Goal: Information Seeking & Learning: Learn about a topic

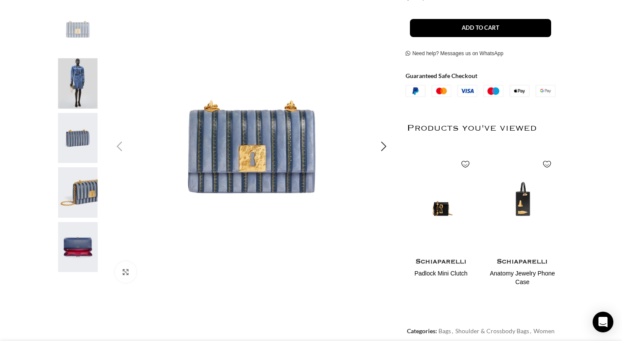
scroll to position [0, 91]
click at [73, 74] on img "2 / 5" at bounding box center [77, 83] width 53 height 51
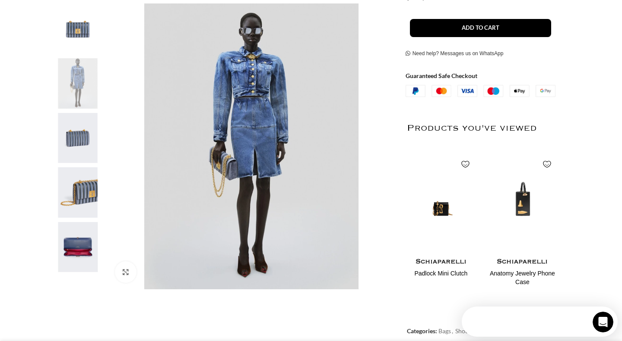
scroll to position [0, 0]
click at [79, 133] on img "3 / 5" at bounding box center [77, 138] width 53 height 51
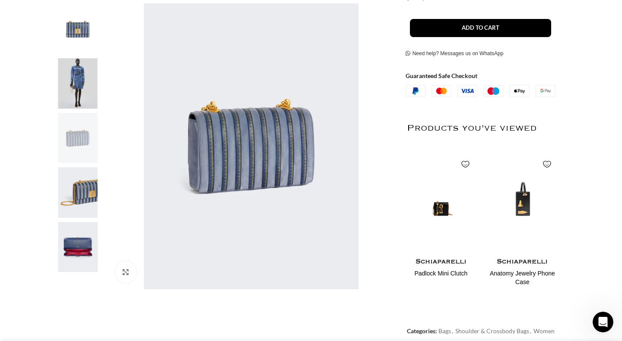
click at [80, 258] on img "5 / 5" at bounding box center [77, 247] width 53 height 51
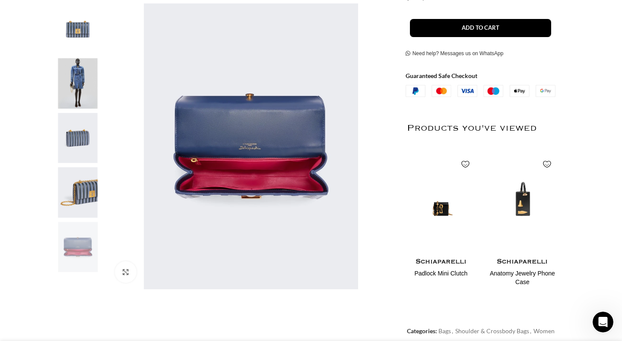
scroll to position [0, 182]
click at [80, 196] on img "4 / 5" at bounding box center [77, 193] width 53 height 51
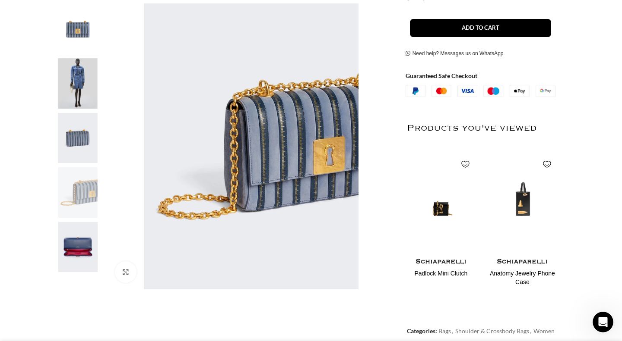
click at [83, 126] on img "3 / 5" at bounding box center [77, 138] width 53 height 51
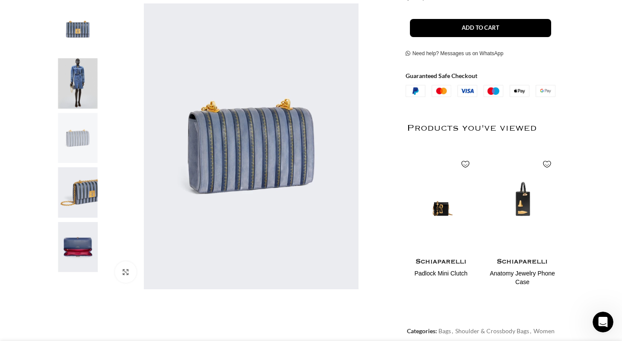
click at [79, 21] on img "1 / 5" at bounding box center [77, 28] width 53 height 51
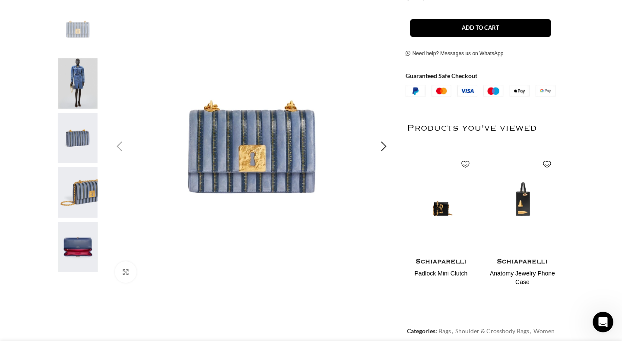
scroll to position [0, 273]
click at [78, 129] on img "3 / 5" at bounding box center [77, 138] width 53 height 51
click at [82, 140] on img "3 / 5" at bounding box center [77, 138] width 53 height 51
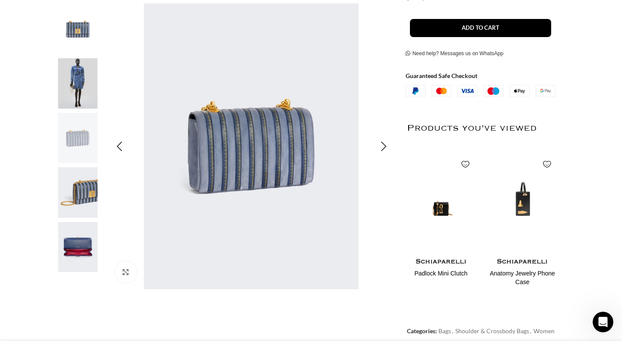
scroll to position [0, 364]
click at [76, 253] on img "5 / 5" at bounding box center [77, 247] width 53 height 51
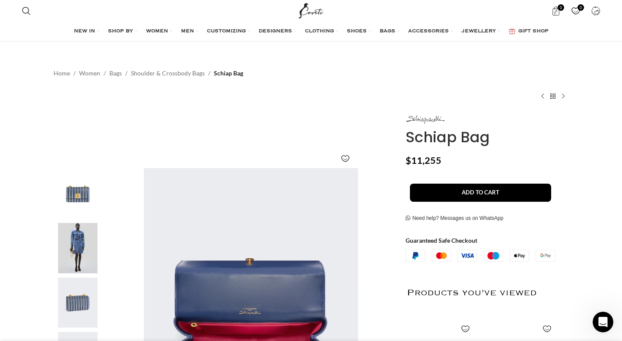
scroll to position [7, 0]
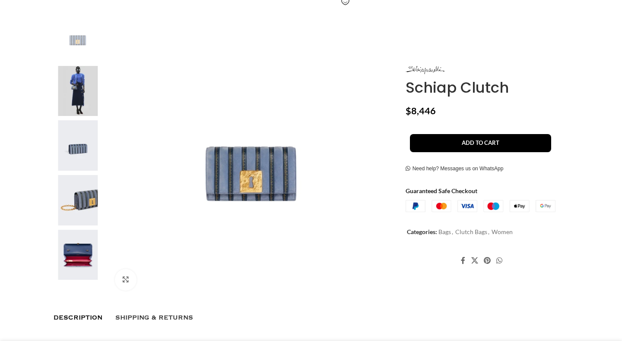
scroll to position [182, 0]
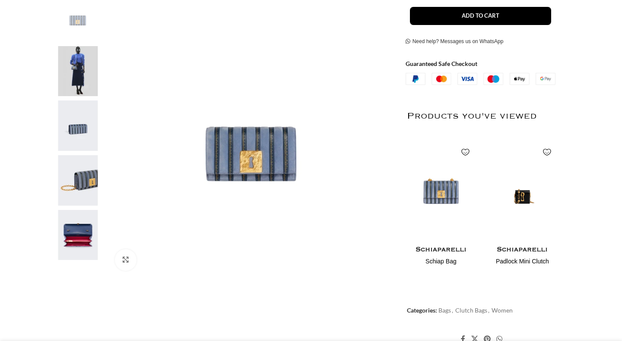
click at [75, 235] on img at bounding box center [77, 235] width 53 height 51
click at [80, 227] on img at bounding box center [77, 235] width 53 height 51
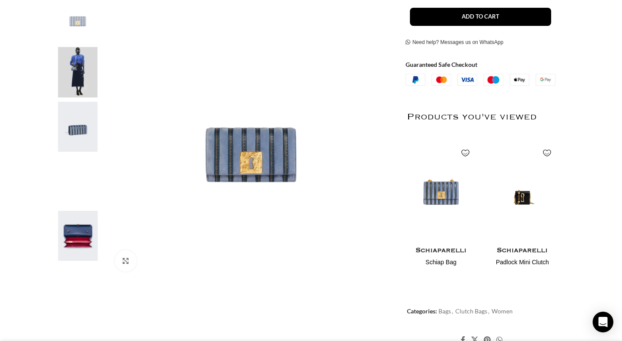
click at [77, 243] on img "5 / 5" at bounding box center [77, 236] width 53 height 51
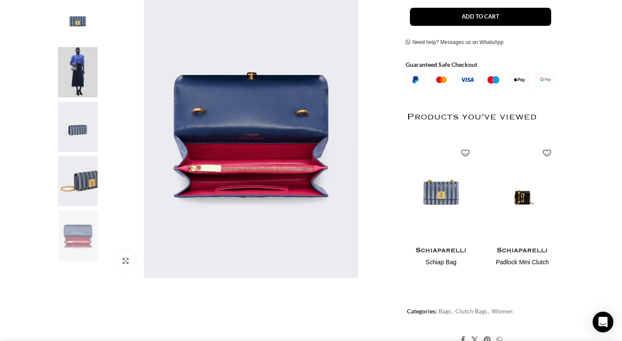
click at [77, 243] on img "5 / 5" at bounding box center [77, 236] width 53 height 51
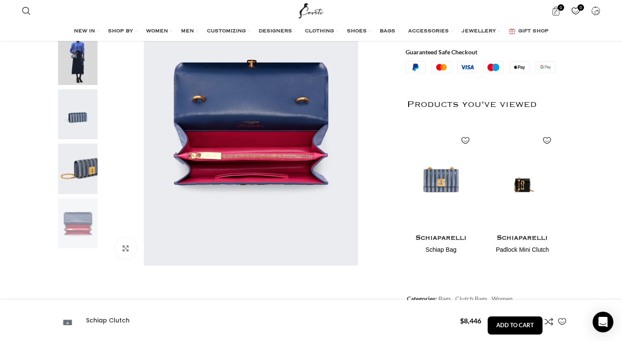
scroll to position [190, 0]
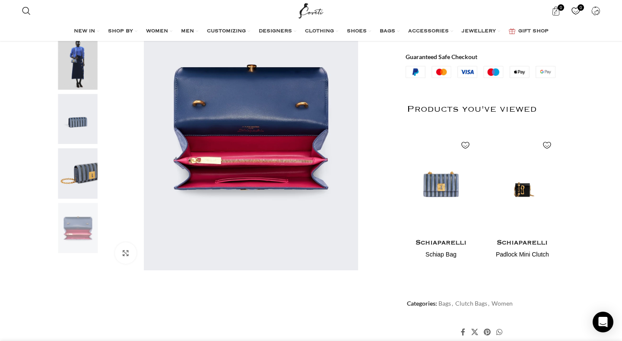
click at [80, 170] on img "4 / 5" at bounding box center [77, 174] width 53 height 51
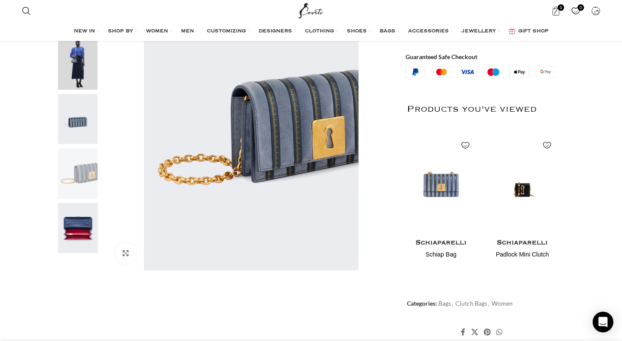
click at [81, 235] on img "5 / 5" at bounding box center [77, 228] width 53 height 51
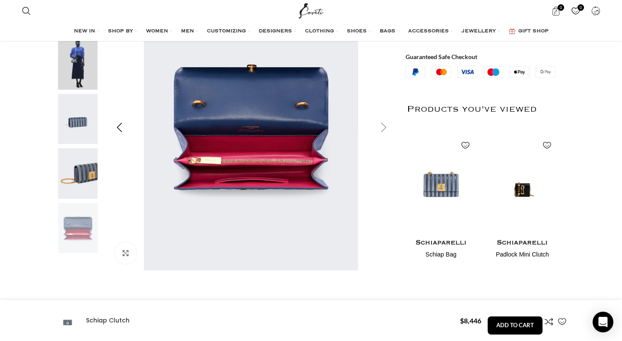
scroll to position [64, 0]
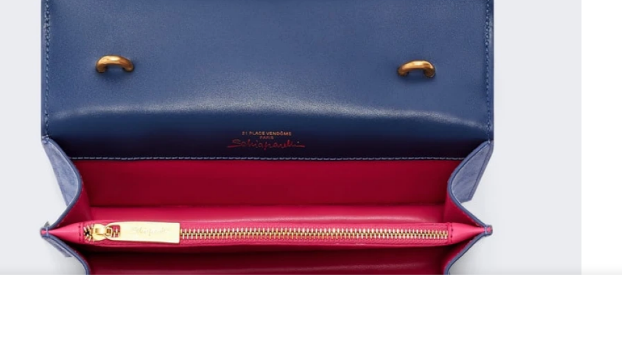
click at [158, 110] on img "5 / 5" at bounding box center [251, 253] width 286 height 286
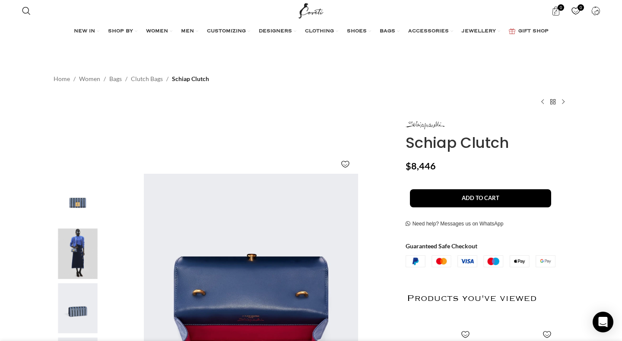
scroll to position [0, 545]
click at [81, 253] on img "2 / 5" at bounding box center [77, 254] width 53 height 51
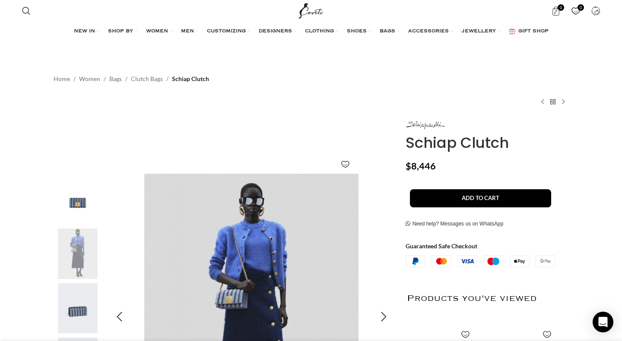
click at [236, 269] on img "2 / 5" at bounding box center [251, 317] width 286 height 286
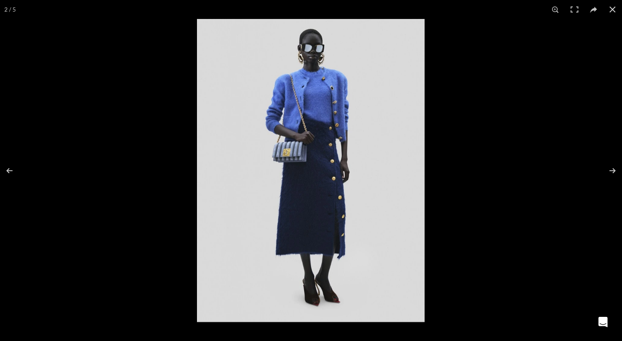
click at [300, 117] on img at bounding box center [311, 170] width 228 height 303
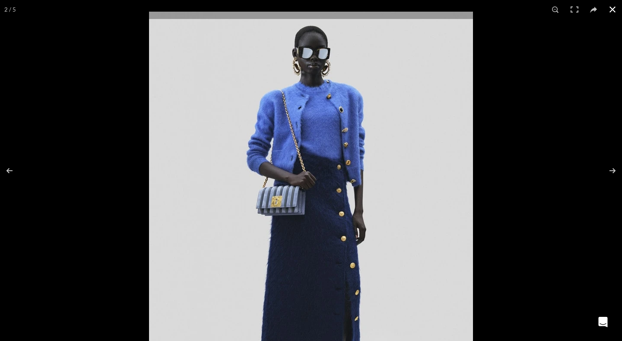
scroll to position [0, 636]
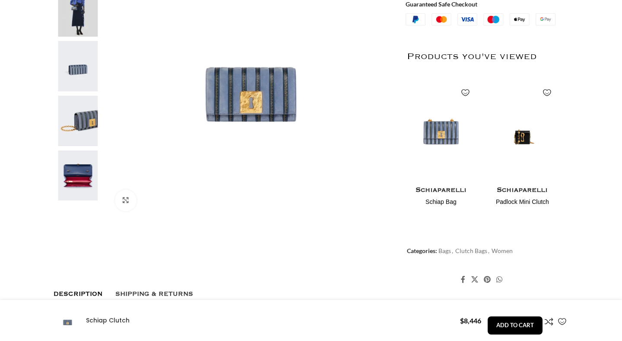
scroll to position [242, 0]
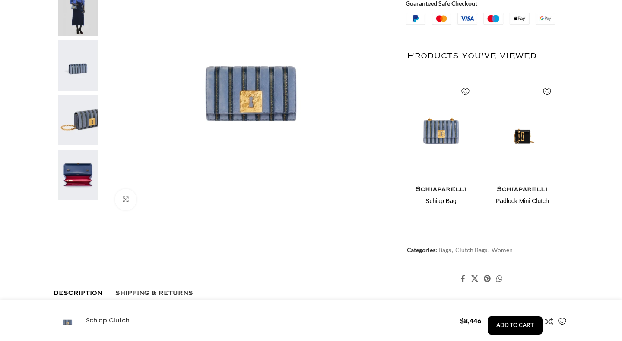
click at [72, 121] on img at bounding box center [77, 120] width 53 height 51
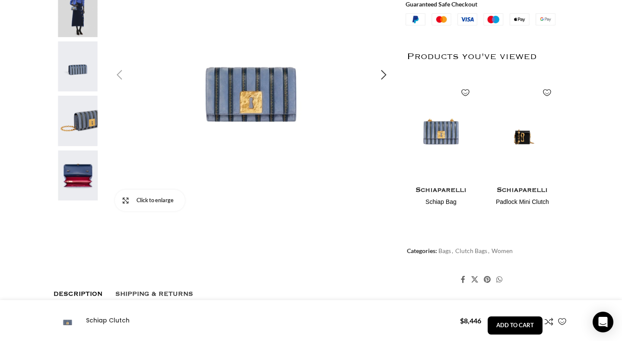
click at [124, 202] on link "Click to enlarge" at bounding box center [150, 201] width 70 height 22
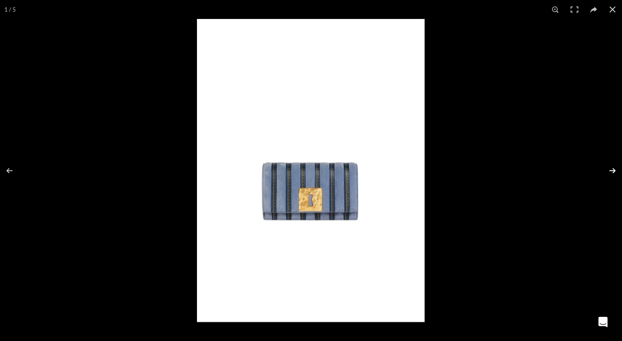
scroll to position [0, 91]
click at [613, 170] on button at bounding box center [606, 170] width 30 height 43
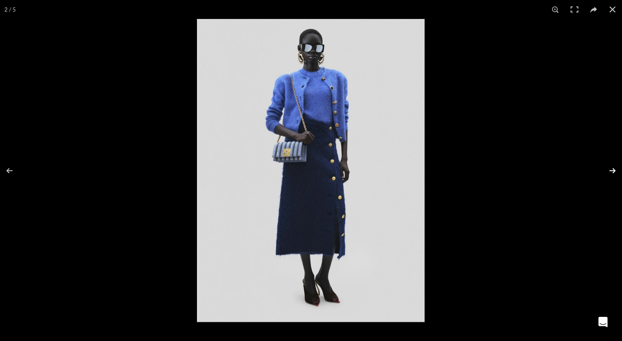
click at [613, 170] on button at bounding box center [606, 170] width 30 height 43
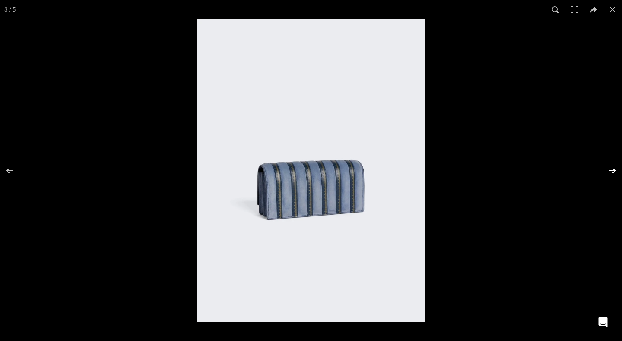
click at [613, 171] on button at bounding box center [606, 170] width 30 height 43
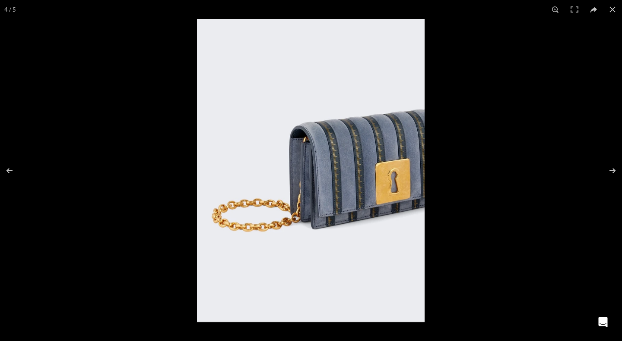
scroll to position [144, 0]
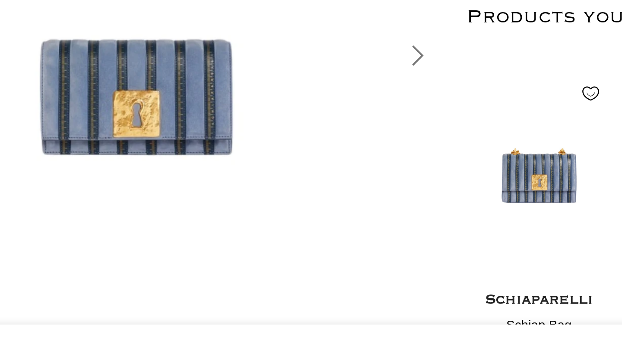
click at [373, 163] on div "Next slide" at bounding box center [384, 174] width 22 height 22
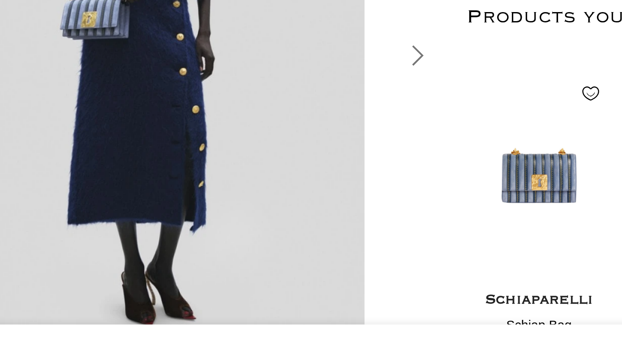
scroll to position [0, 182]
click at [373, 163] on div "Next slide" at bounding box center [384, 174] width 22 height 22
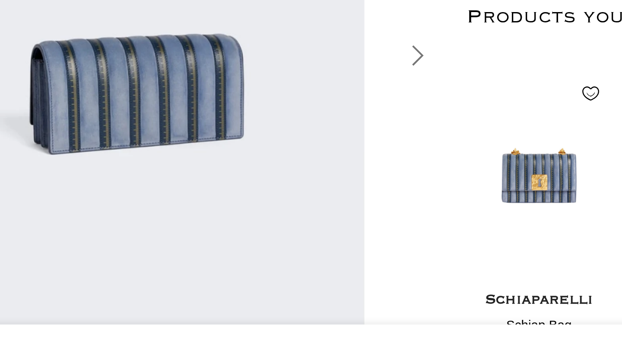
click at [373, 163] on div "Next slide" at bounding box center [384, 174] width 22 height 22
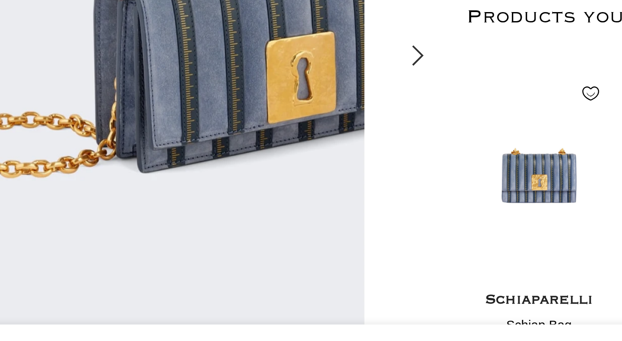
scroll to position [0, 455]
click at [130, 65] on img "4 / 5" at bounding box center [251, 173] width 286 height 286
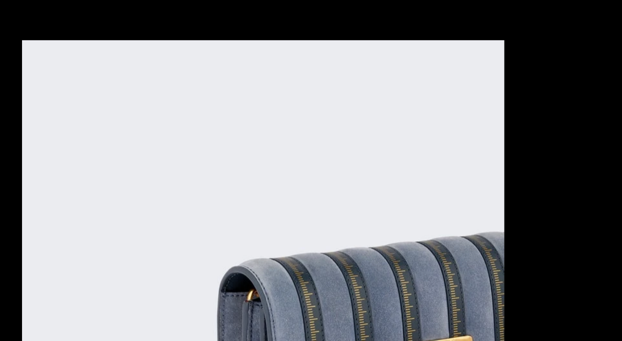
scroll to position [0, 545]
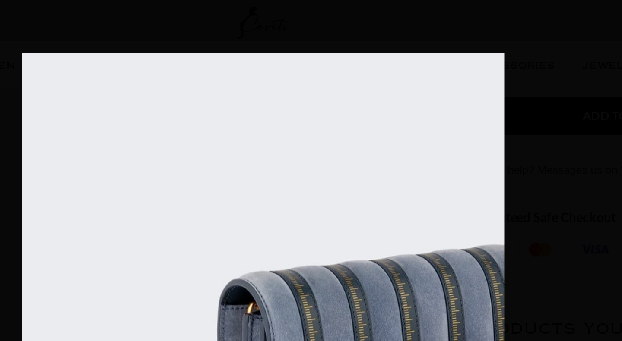
drag, startPoint x: 128, startPoint y: 62, endPoint x: 118, endPoint y: 55, distance: 12.7
click at [197, 55] on img at bounding box center [311, 176] width 228 height 303
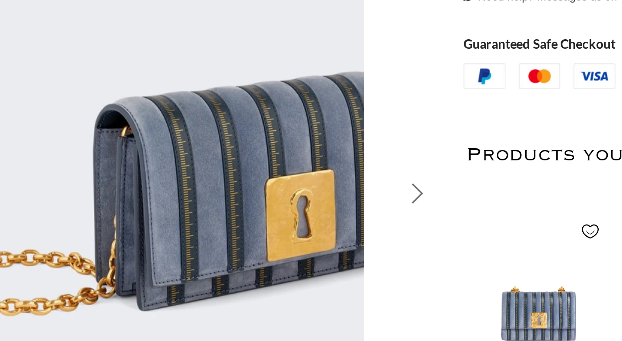
click at [373, 163] on div "Next slide" at bounding box center [384, 174] width 22 height 22
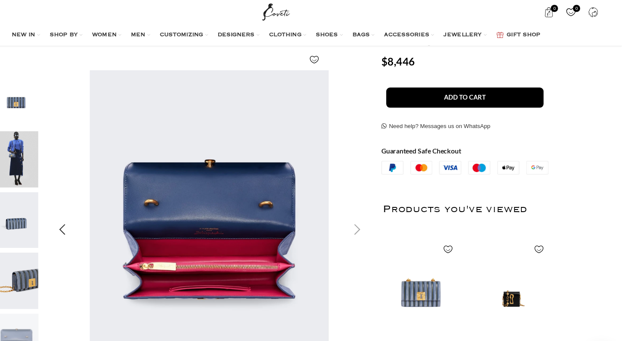
scroll to position [0, 818]
click at [373, 208] on div "Next slide" at bounding box center [384, 207] width 22 height 22
click at [373, 205] on div "Next slide" at bounding box center [384, 207] width 22 height 22
click at [108, 205] on div "Previous slide" at bounding box center [119, 207] width 22 height 22
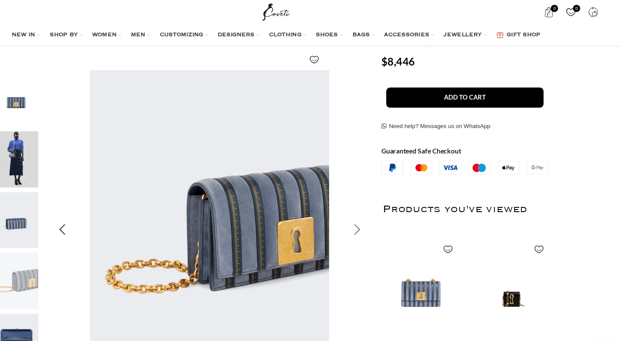
click at [373, 207] on div "Next slide" at bounding box center [384, 207] width 22 height 22
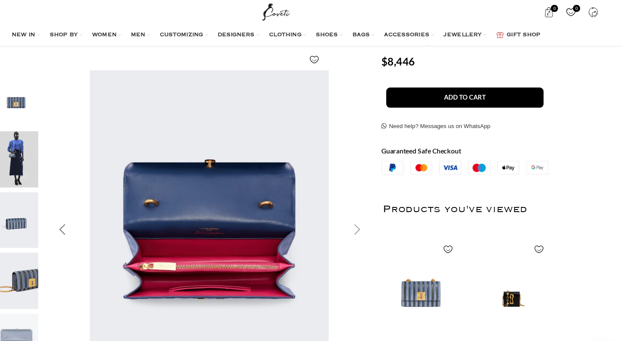
scroll to position [0, 1182]
click at [108, 204] on div "Previous slide" at bounding box center [119, 207] width 22 height 22
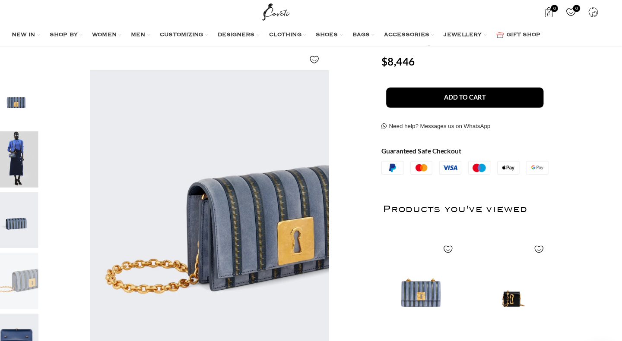
scroll to position [0, 91]
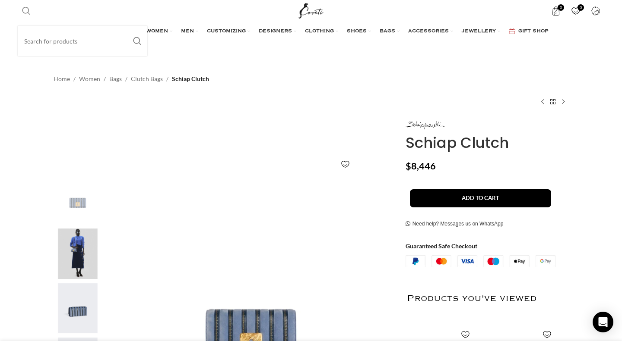
scroll to position [0, 91]
click at [24, 8] on span "Search" at bounding box center [26, 10] width 9 height 9
click at [27, 11] on span "Search" at bounding box center [26, 10] width 9 height 9
click at [40, 41] on input "Search" at bounding box center [83, 41] width 130 height 30
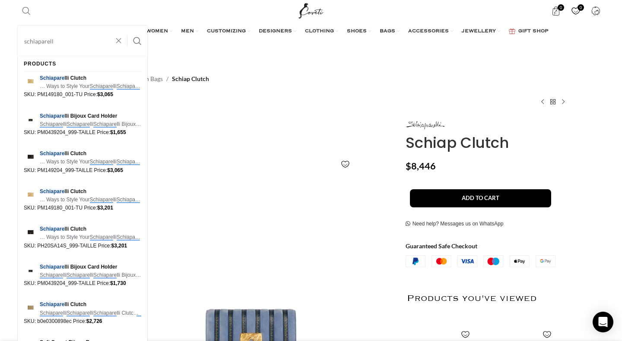
scroll to position [0, 182]
type input "schiaparelli"
click at [137, 41] on button "Search" at bounding box center [137, 41] width 20 height 30
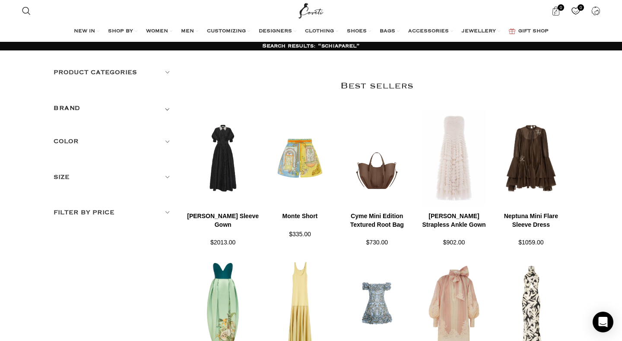
click at [64, 107] on h5 "BRAND" at bounding box center [67, 108] width 27 height 9
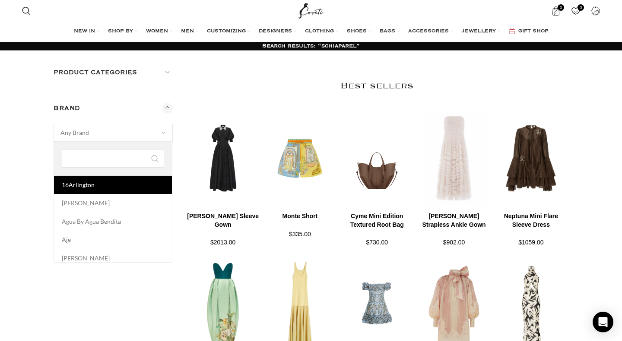
click at [81, 135] on span "Any Brand" at bounding box center [74, 132] width 28 height 7
type input "schiaparelli"
select select "schiaparelli"
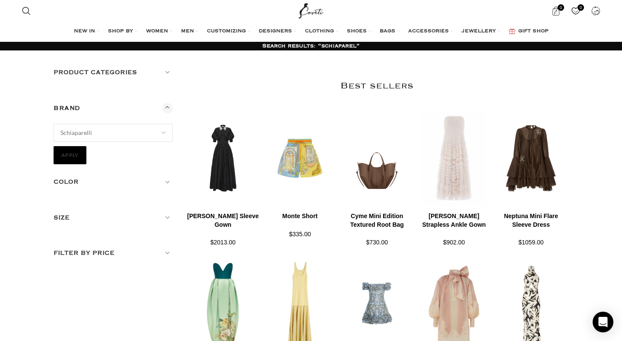
click at [65, 155] on button "Apply" at bounding box center [70, 155] width 33 height 18
